Goal: Communication & Community: Answer question/provide support

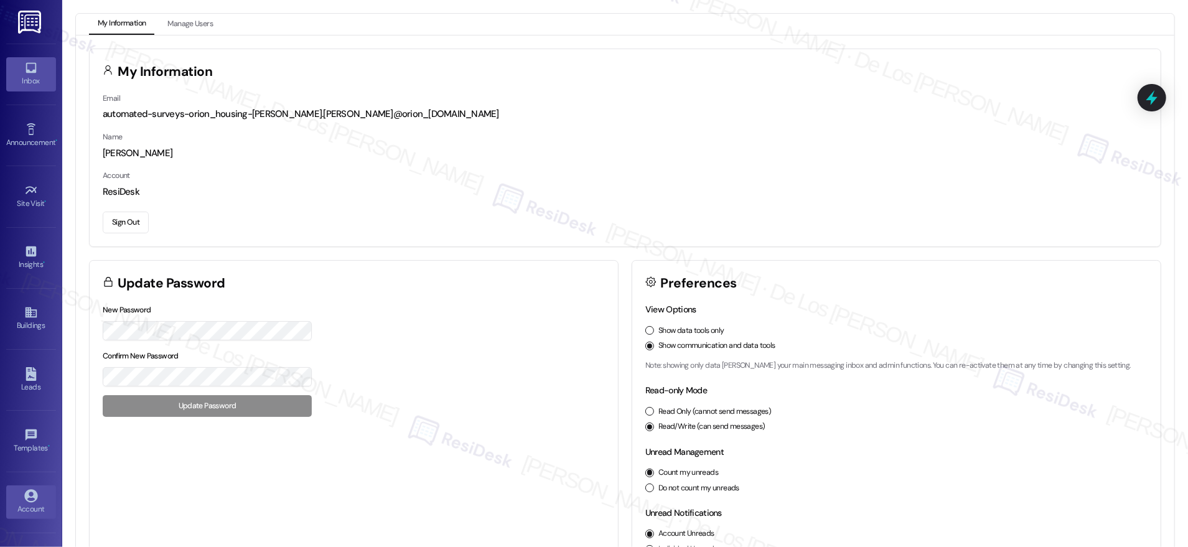
click at [24, 68] on icon at bounding box center [31, 68] width 14 height 14
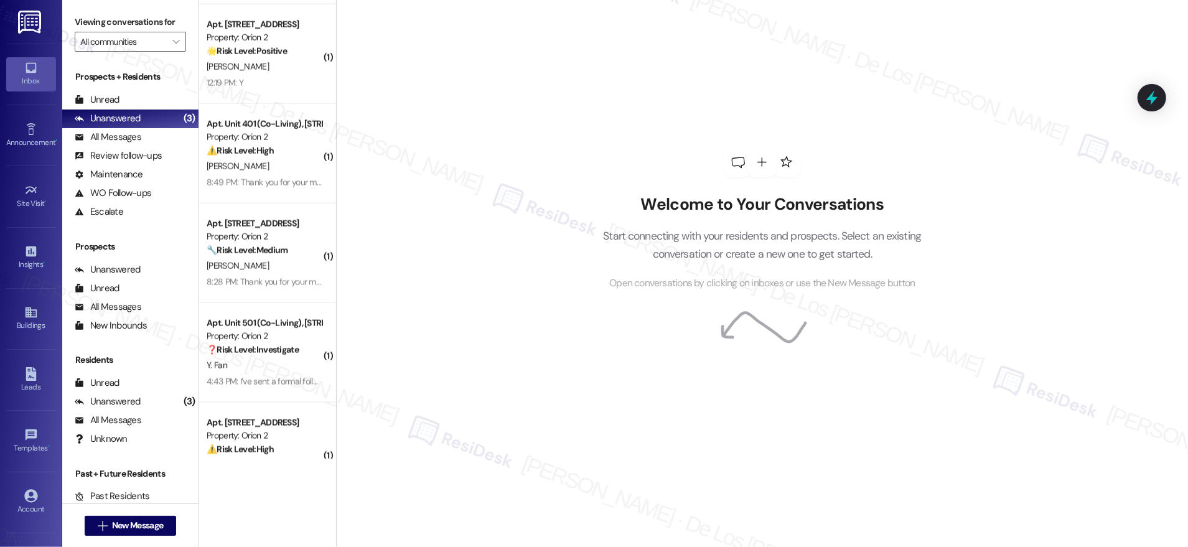
scroll to position [1221, 0]
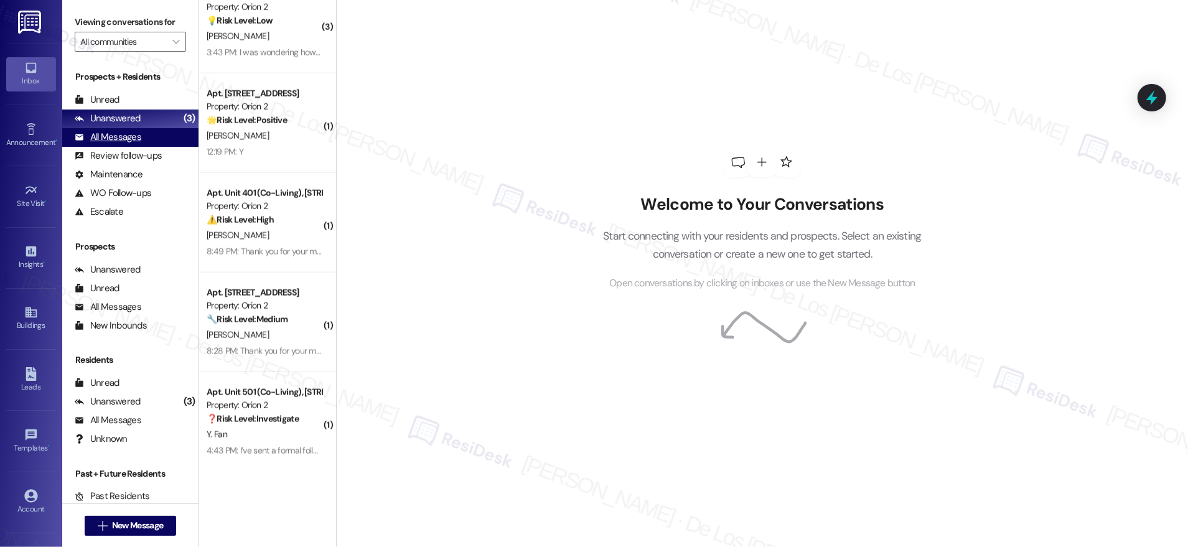
click at [147, 134] on div "All Messages (undefined)" at bounding box center [130, 137] width 136 height 19
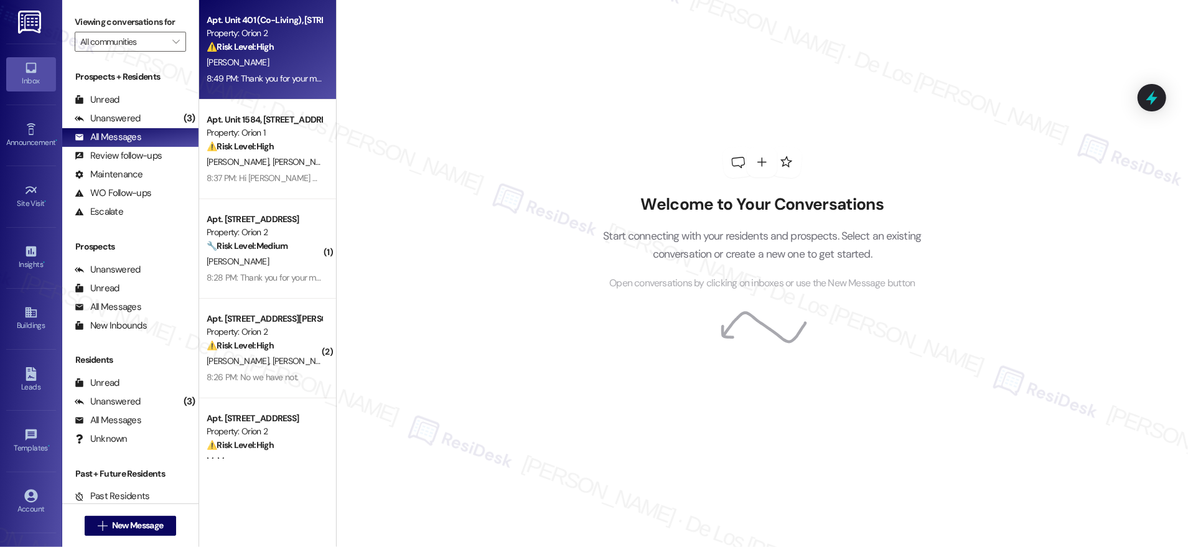
click at [225, 30] on div "Property: Orion 2" at bounding box center [264, 33] width 115 height 13
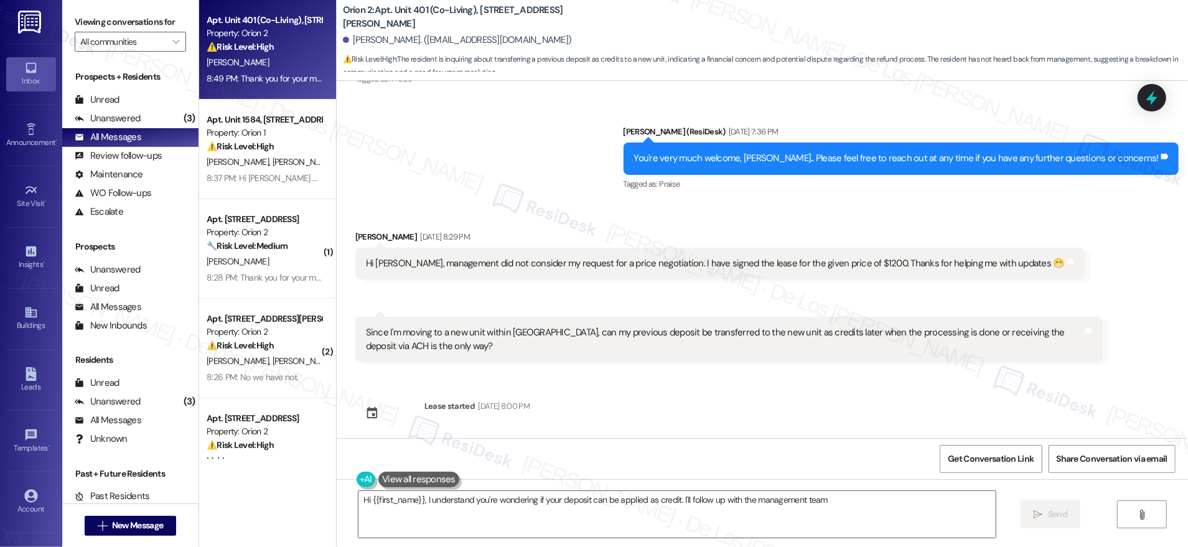
scroll to position [2218, 0]
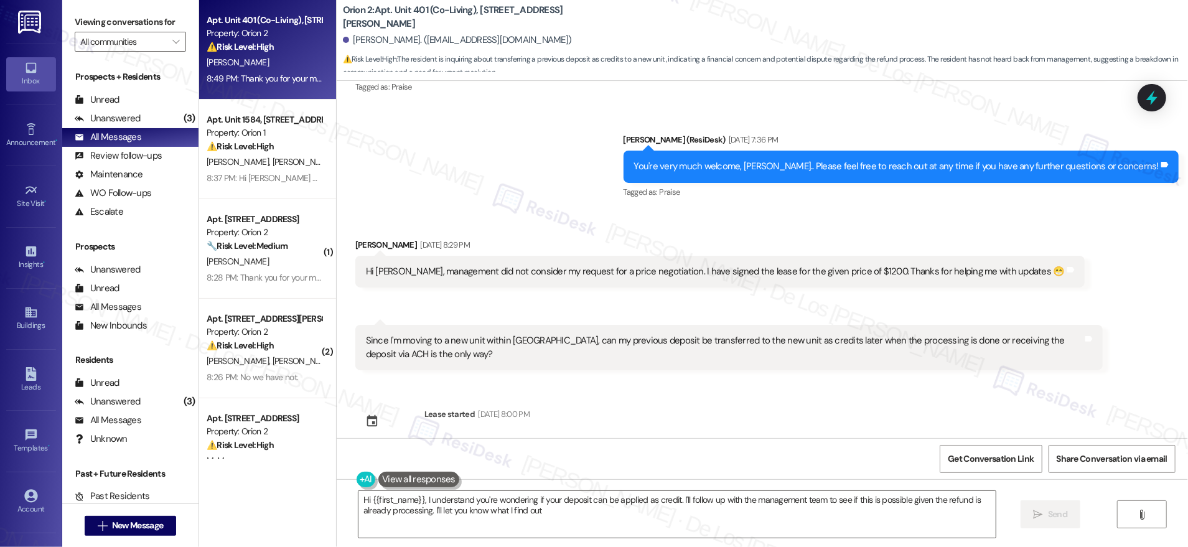
type textarea "Hi {{first_name}}, I understand you're wondering if your deposit can be applied…"
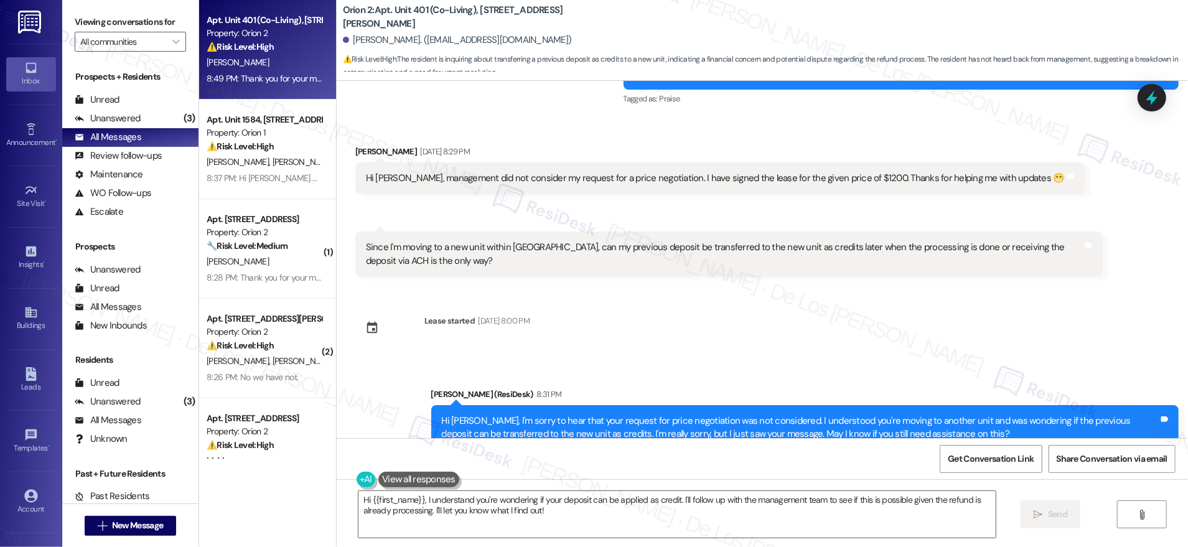
scroll to position [2329, 0]
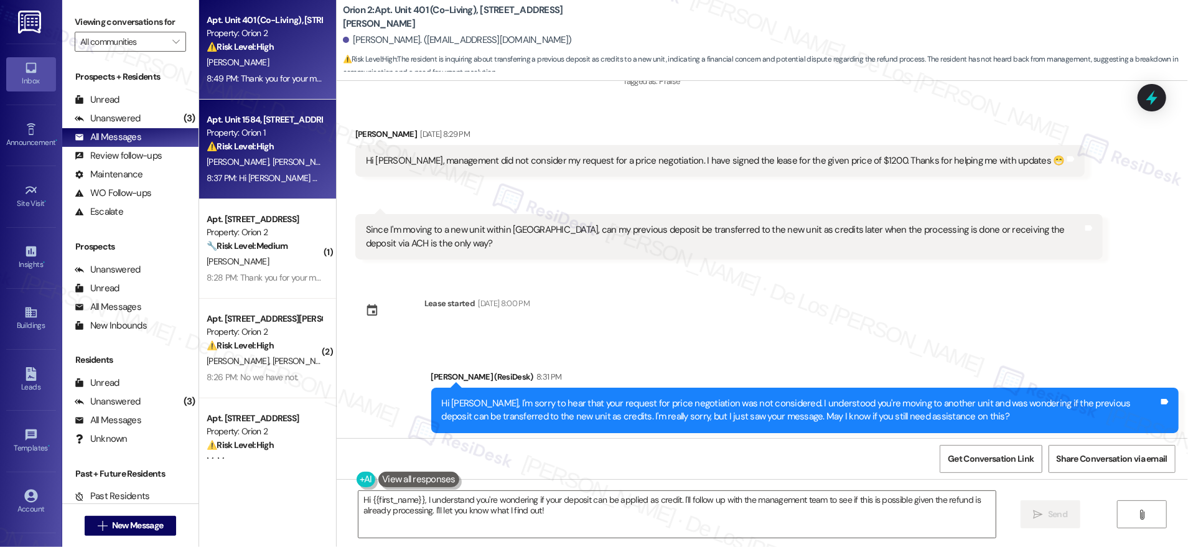
click at [275, 177] on div "8:37 PM: Hi [PERSON_NAME] and [PERSON_NAME], I understand your concern about th…" at bounding box center [1000, 177] width 1586 height 11
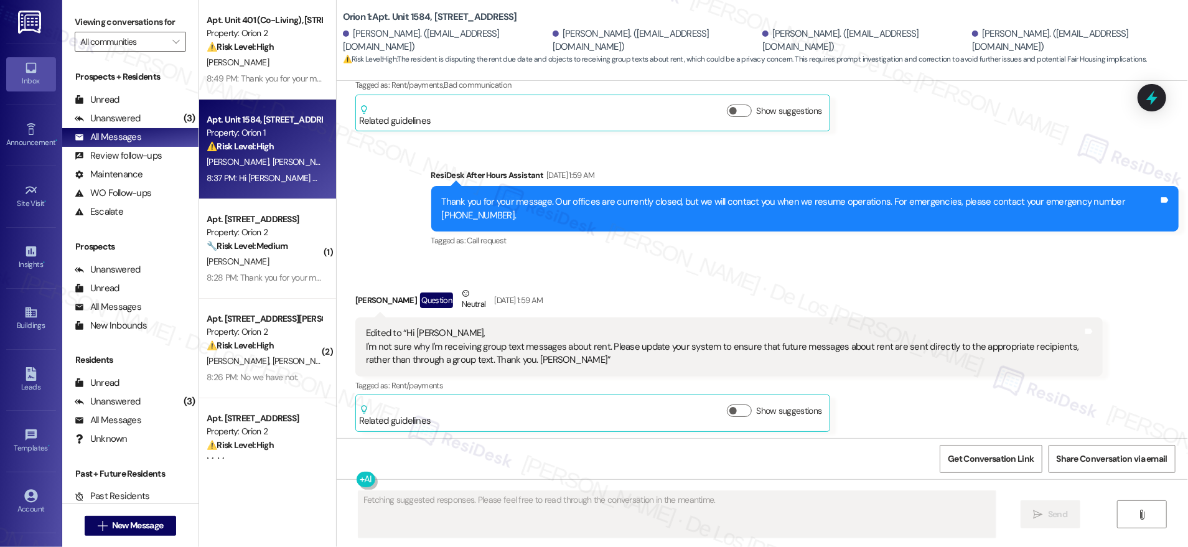
scroll to position [1621, 0]
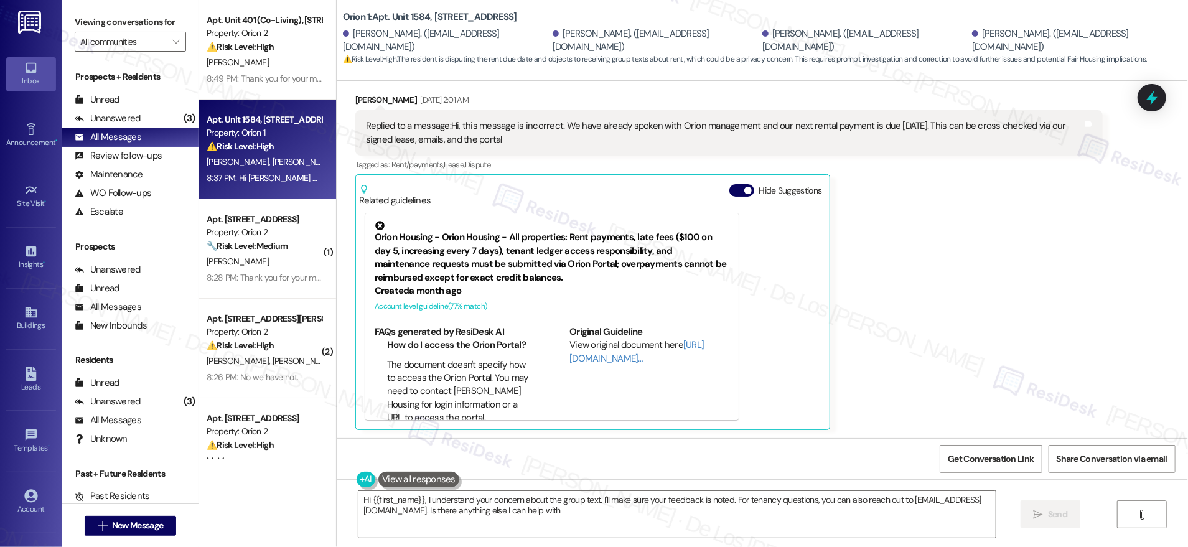
type textarea "Hi {{first_name}}, I understand your concern about the group text. I'll make su…"
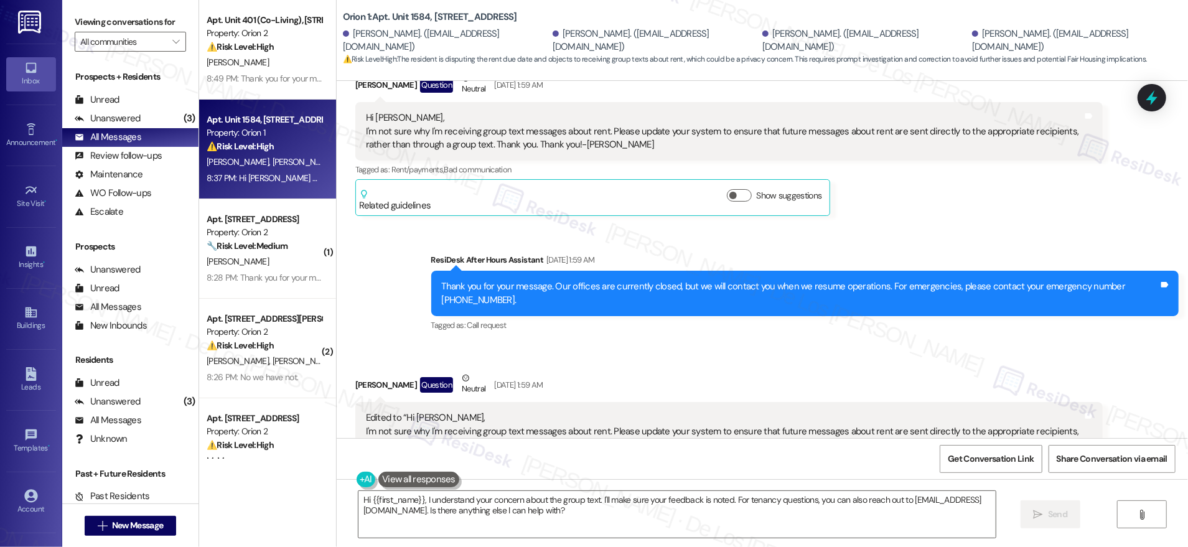
scroll to position [1127, 0]
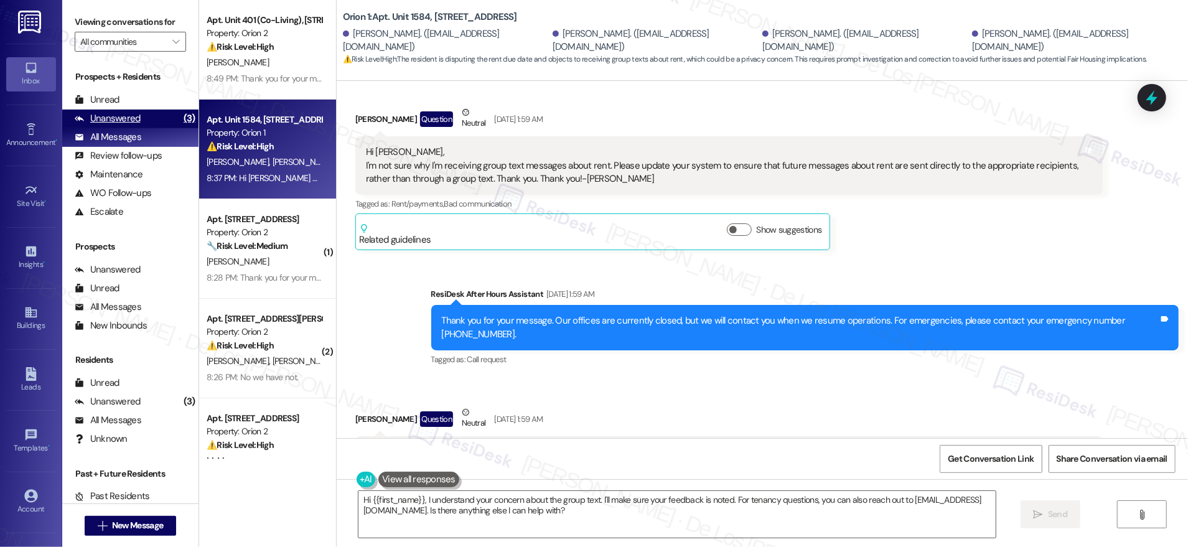
click at [155, 118] on div "Unanswered (3)" at bounding box center [130, 118] width 136 height 19
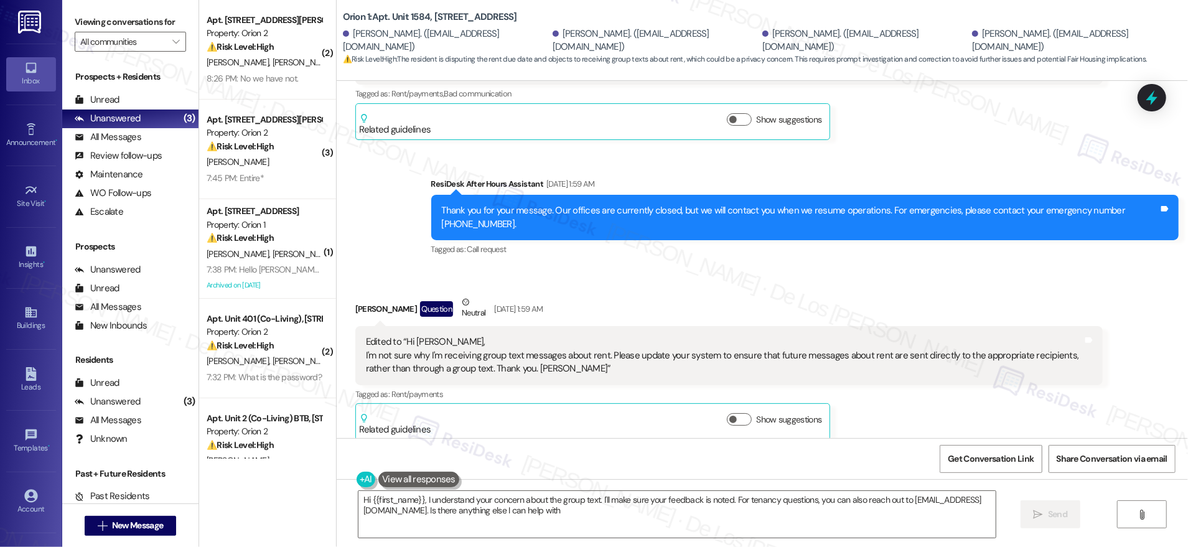
type textarea "Hi {{first_name}}, I understand your concern about the group text. I'll make su…"
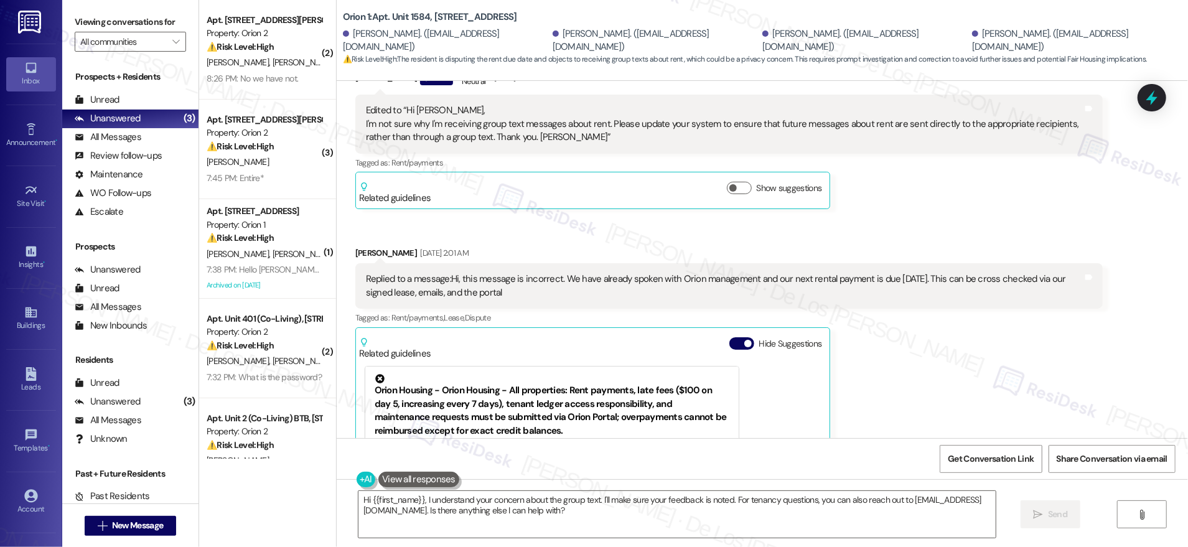
scroll to position [1621, 0]
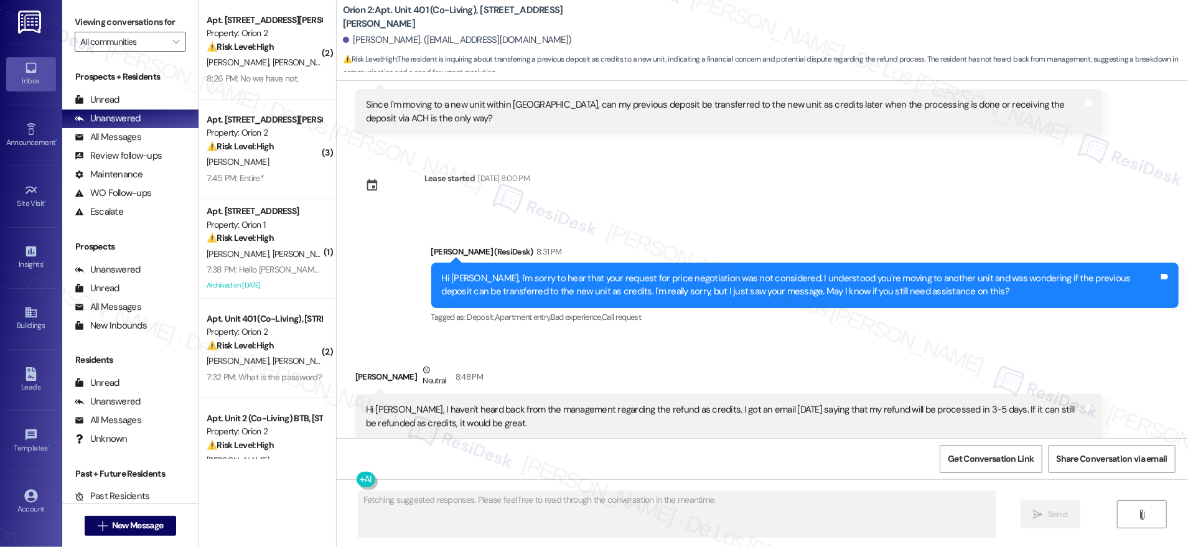
scroll to position [2457, 0]
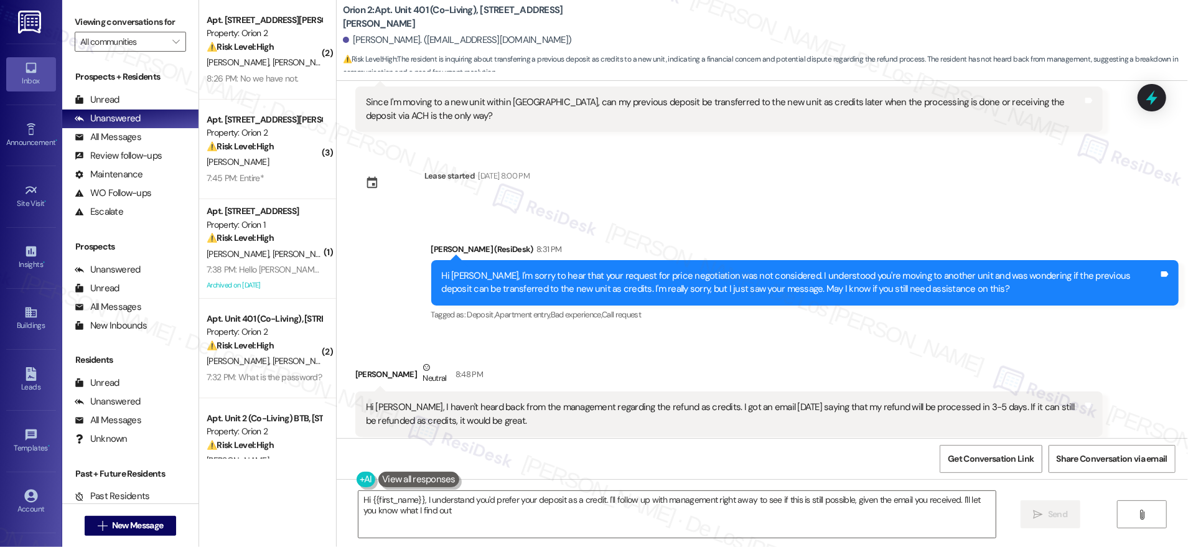
type textarea "Hi {{first_name}}, I understand you'd prefer your deposit as a credit. I'll fol…"
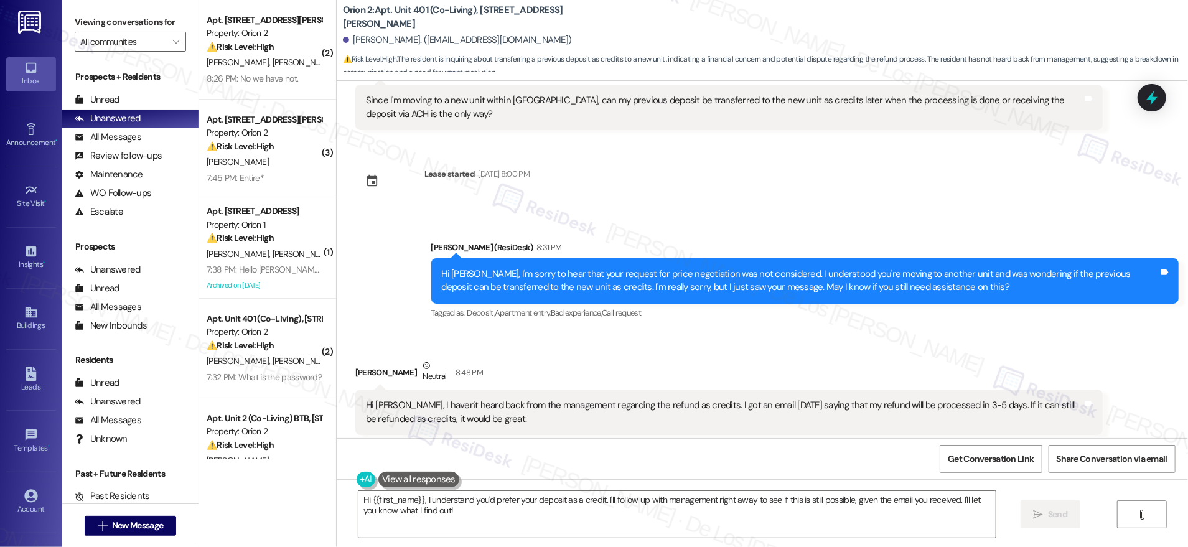
scroll to position [2366, 0]
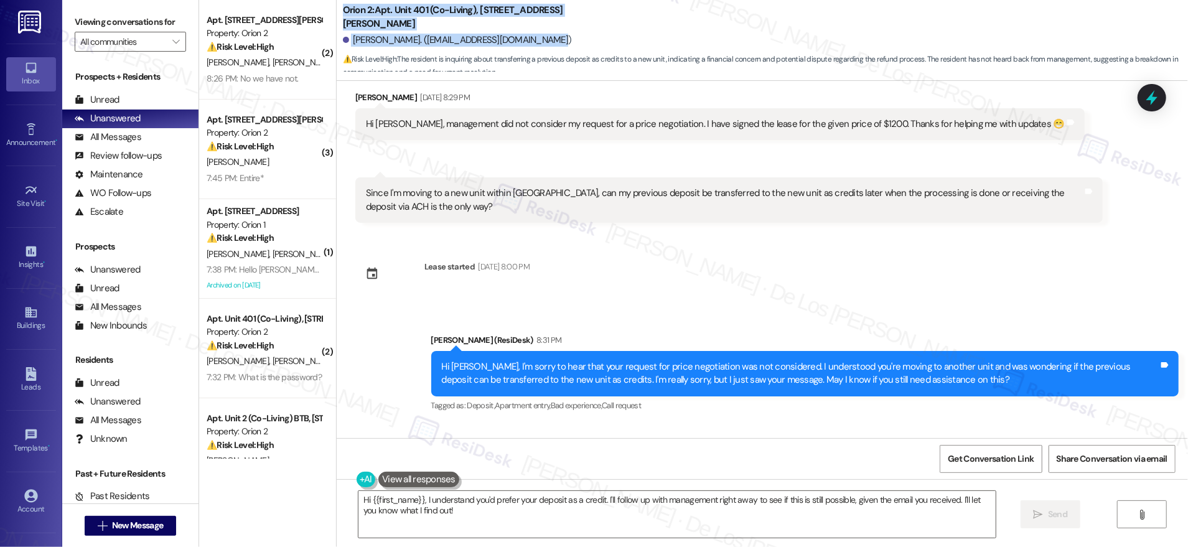
drag, startPoint x: 544, startPoint y: 44, endPoint x: 332, endPoint y: 9, distance: 215.0
click at [343, 9] on div "Orion 2: Apt. Unit 401 (Co-Living), 1421 W Adams Blvd Surya Ravichandran. (sury…" at bounding box center [765, 37] width 845 height 68
copy div "Orion 2: Apt. Unit 401 (Co-Living), 1421 W Adams Blvd Surya Ravichandran. (sury…"
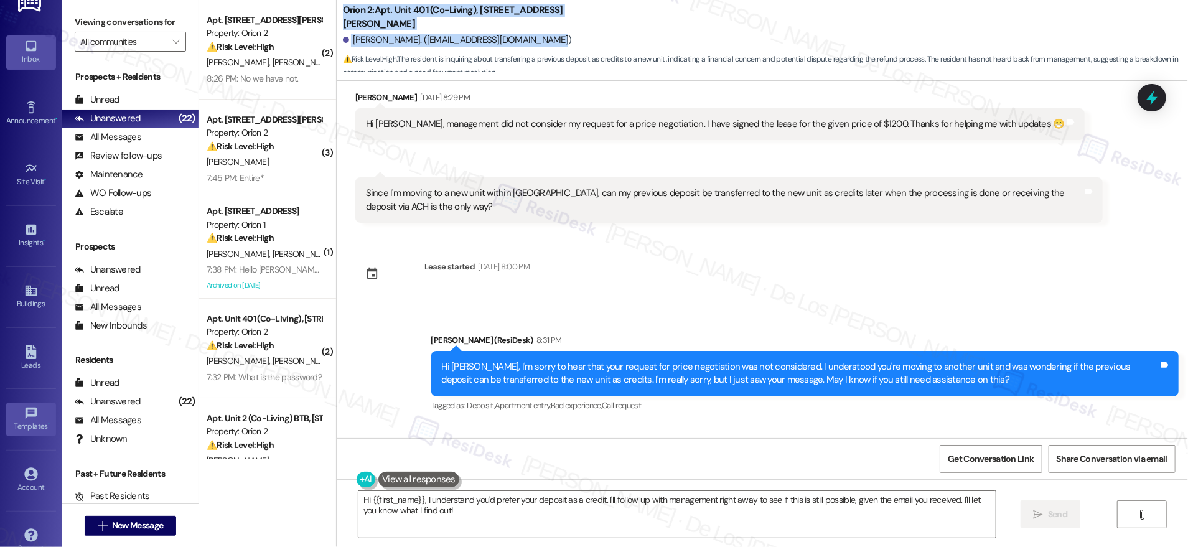
scroll to position [41, 0]
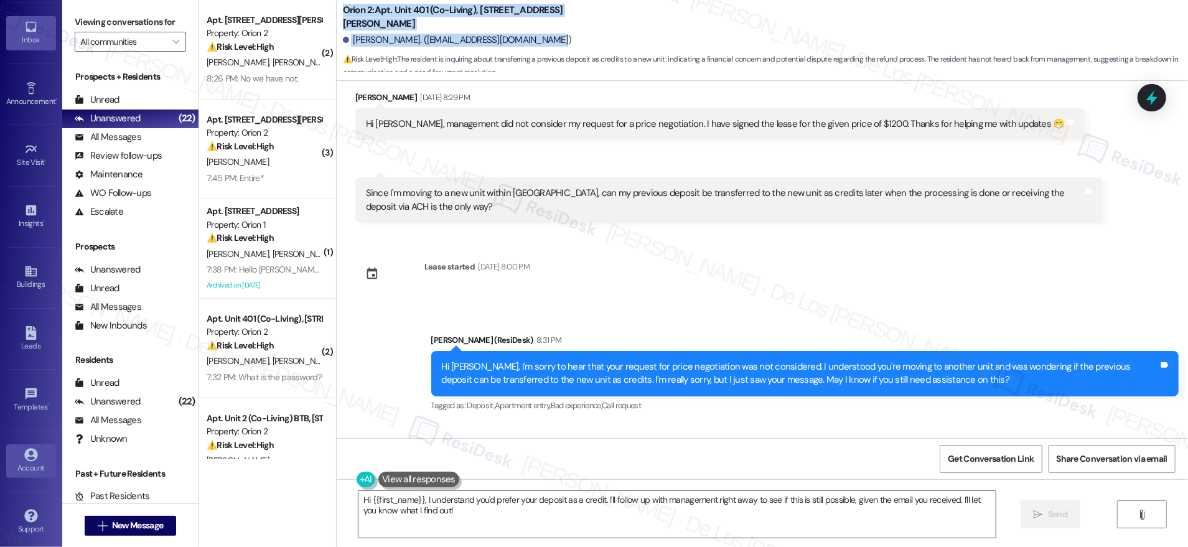
click at [27, 451] on icon at bounding box center [31, 455] width 14 height 14
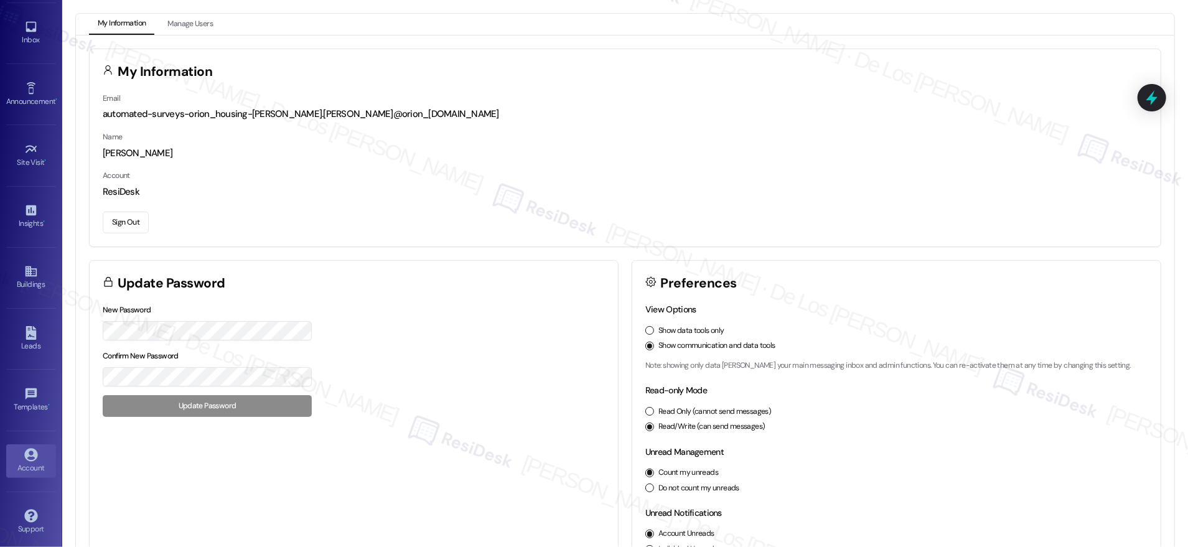
click at [128, 226] on button "Sign Out" at bounding box center [126, 223] width 46 height 22
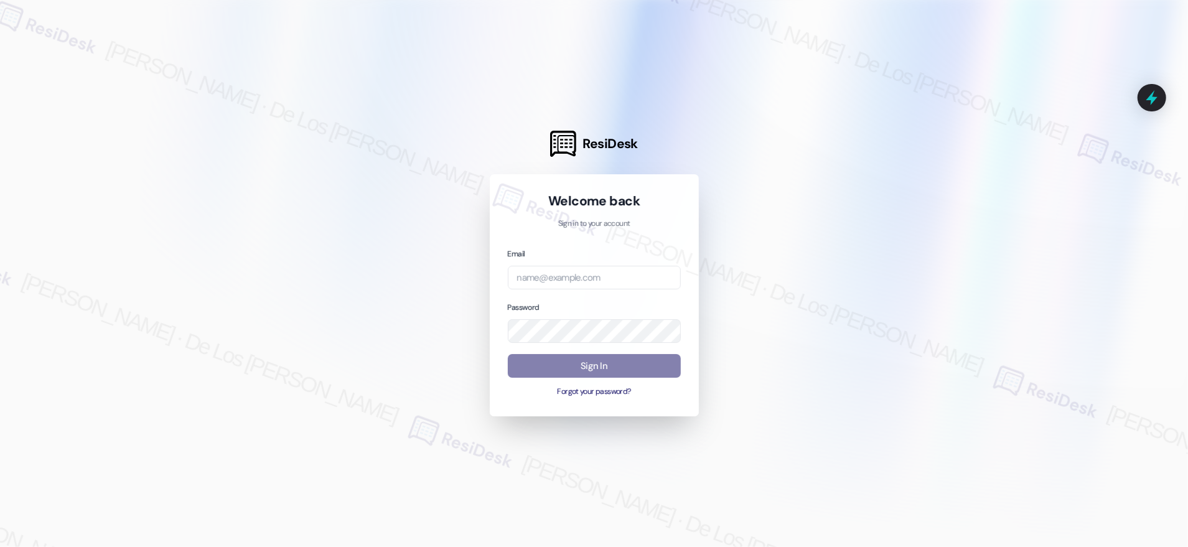
type input "automated-surveys-venture_communities-jessel.delossantos@venture_communities.com"
